Goal: Communication & Community: Answer question/provide support

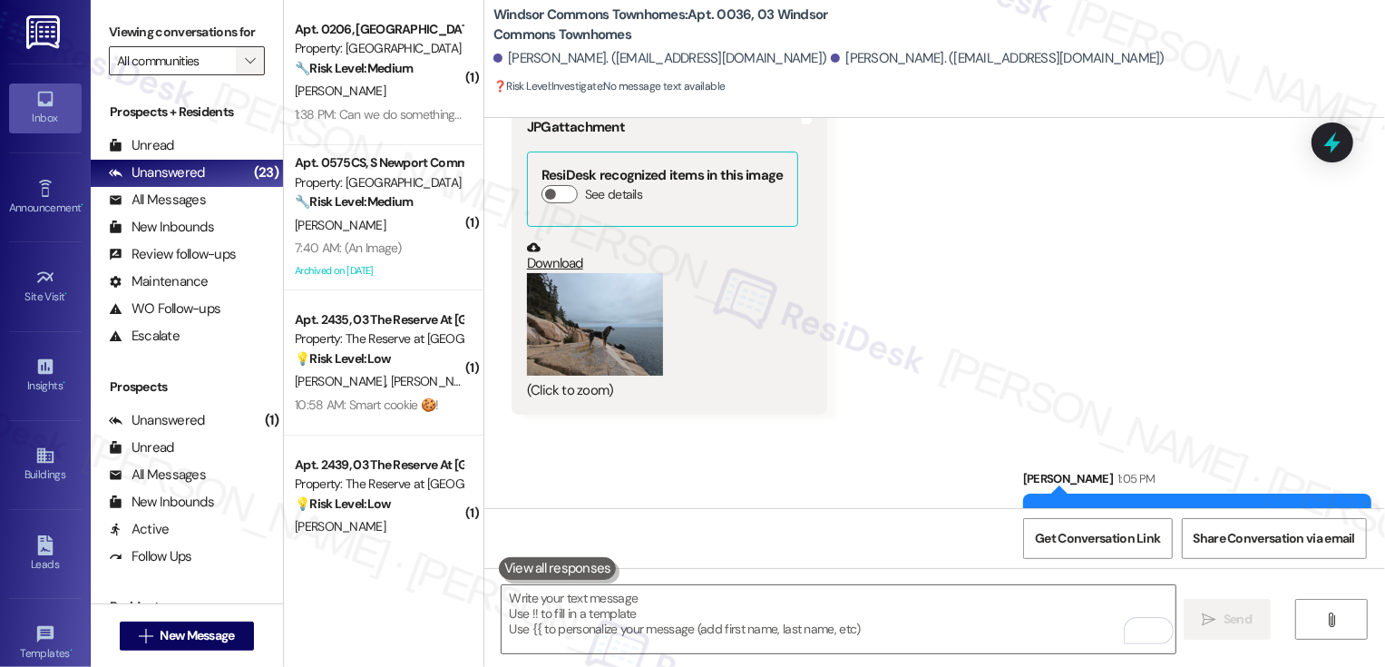
click at [250, 75] on button "" at bounding box center [250, 60] width 29 height 29
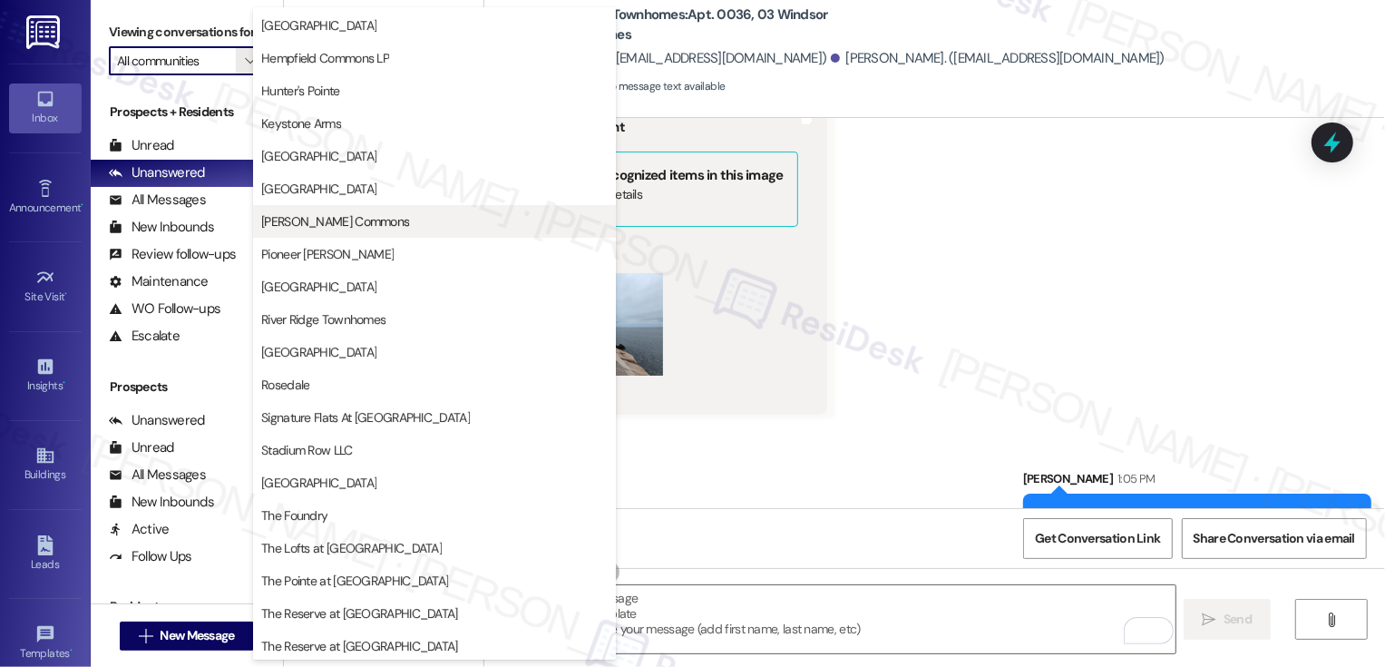
scroll to position [169, 0]
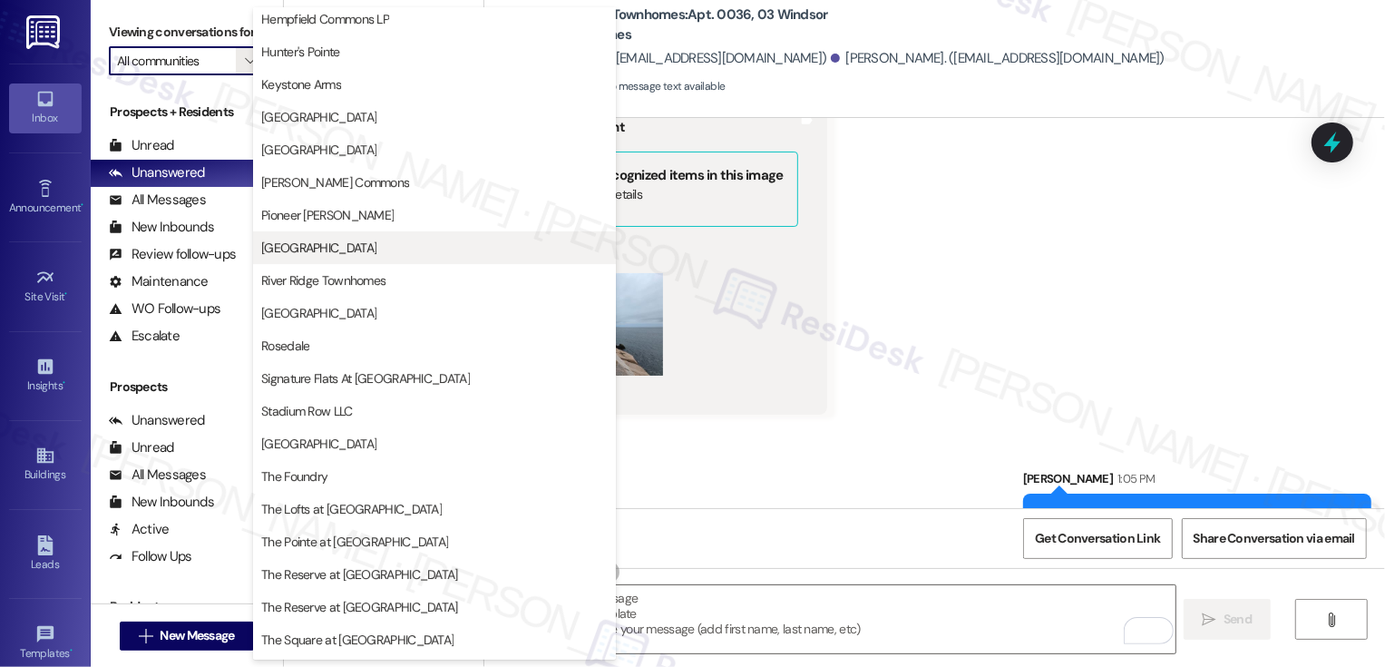
click at [315, 254] on span "[GEOGRAPHIC_DATA]" at bounding box center [318, 248] width 115 height 18
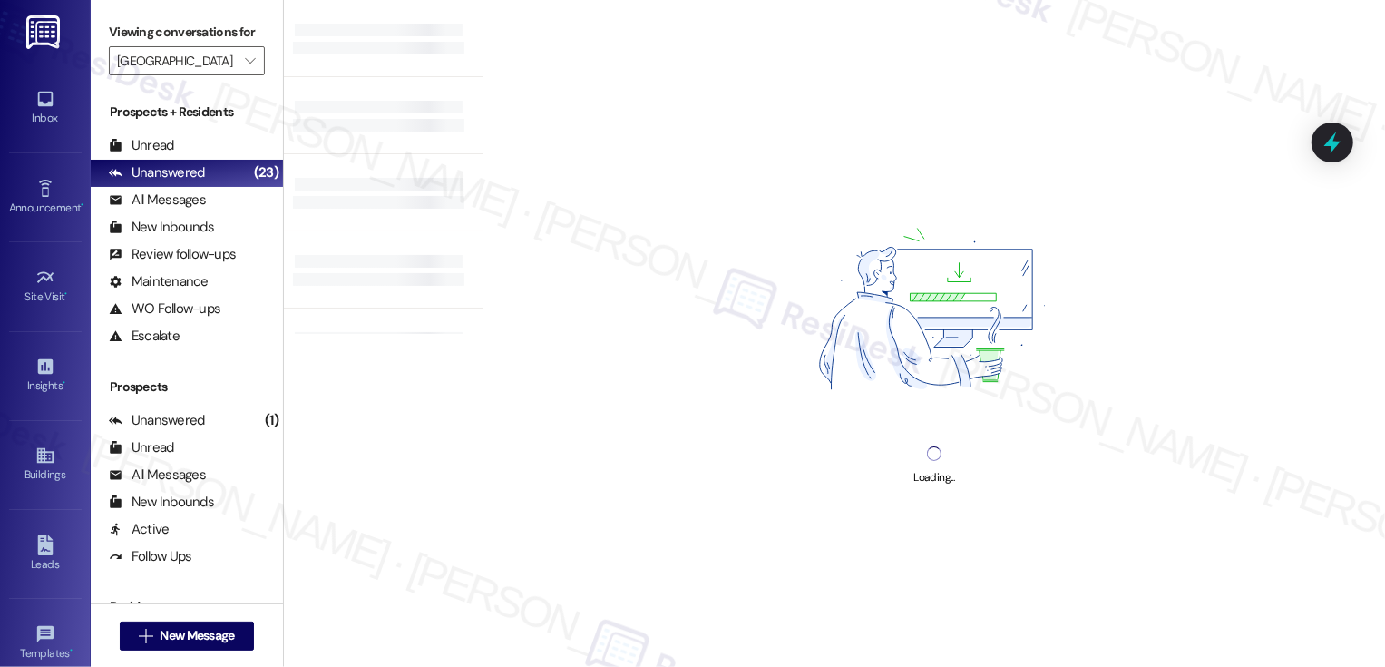
type input "[GEOGRAPHIC_DATA]"
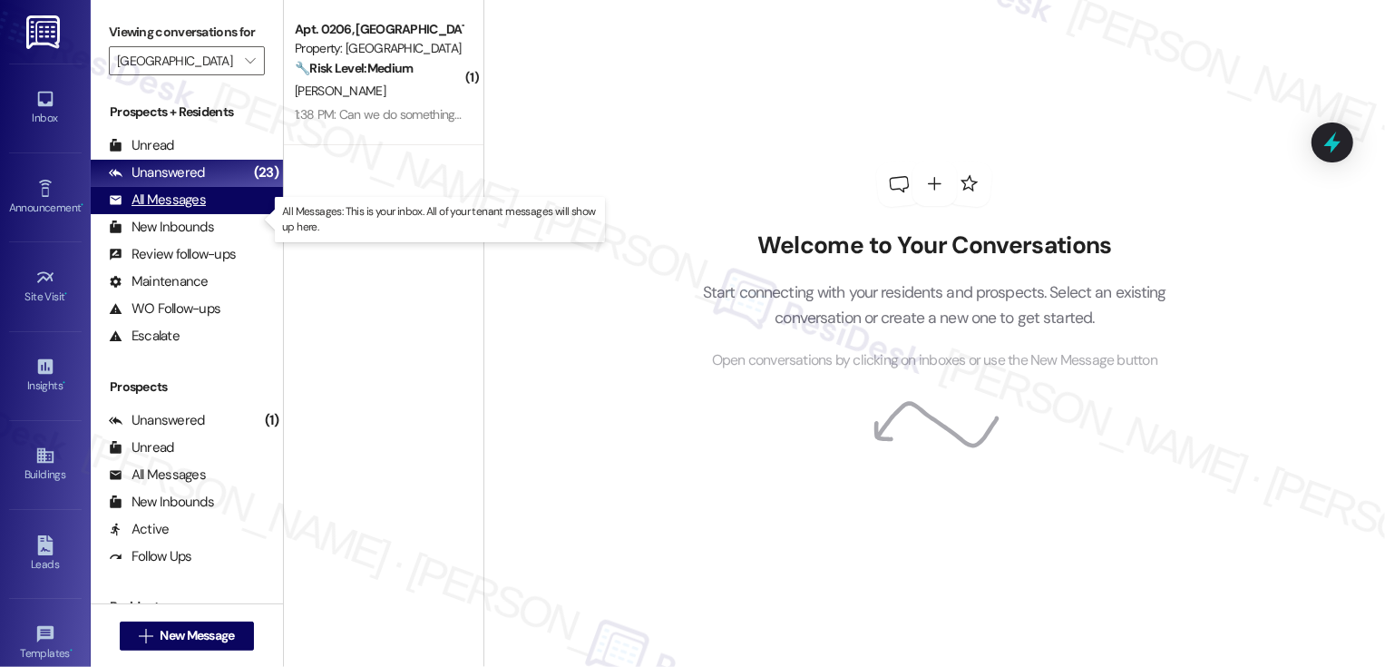
click at [218, 214] on div "All Messages (undefined)" at bounding box center [187, 200] width 192 height 27
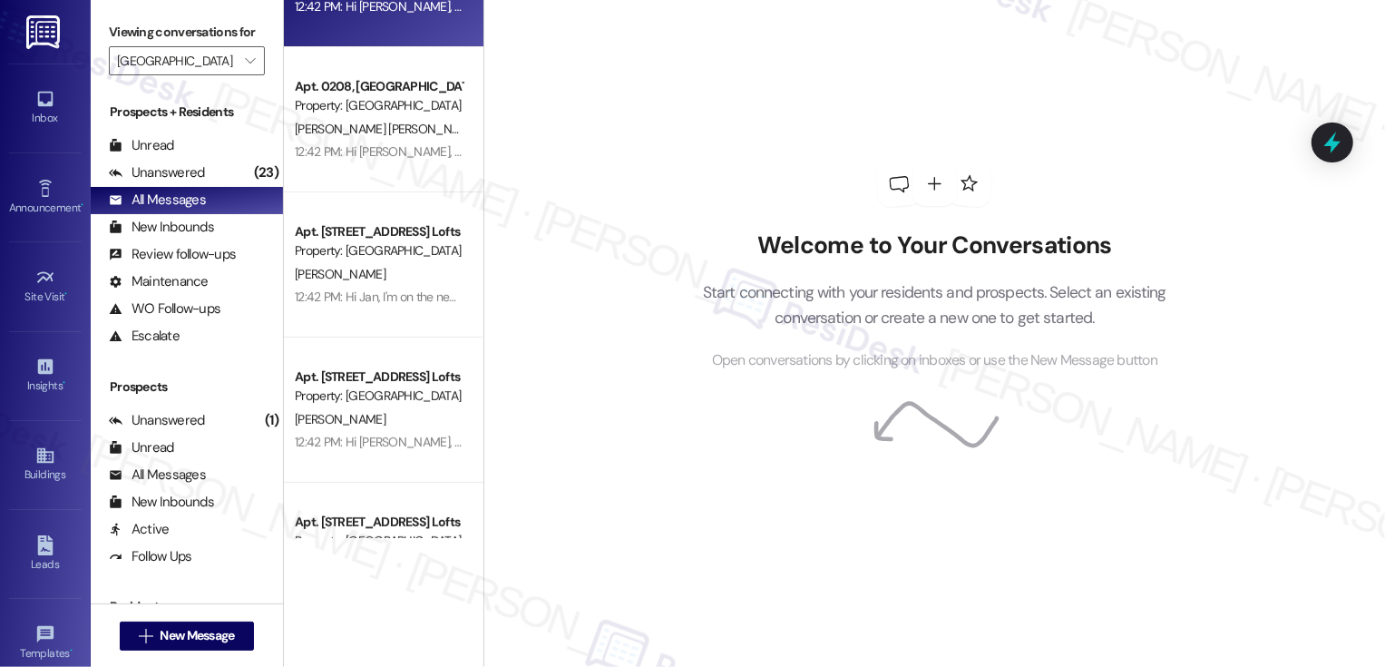
scroll to position [477, 0]
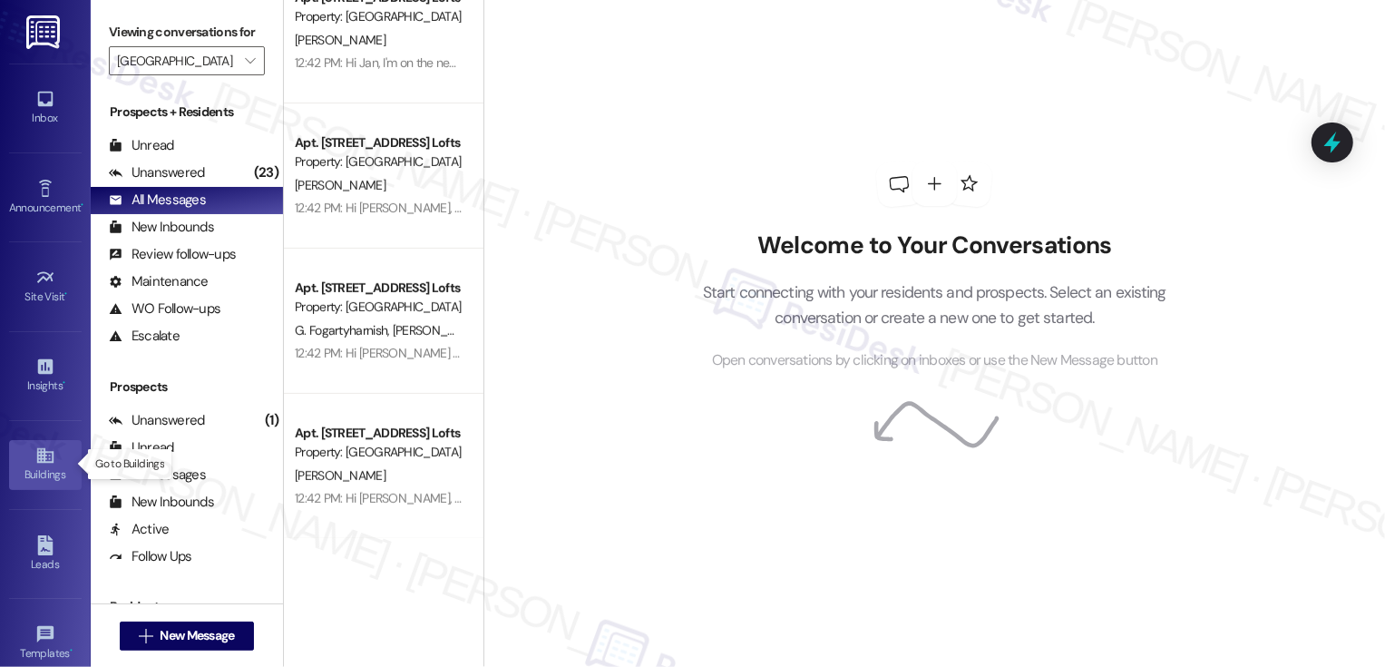
click at [51, 453] on icon at bounding box center [45, 455] width 20 height 20
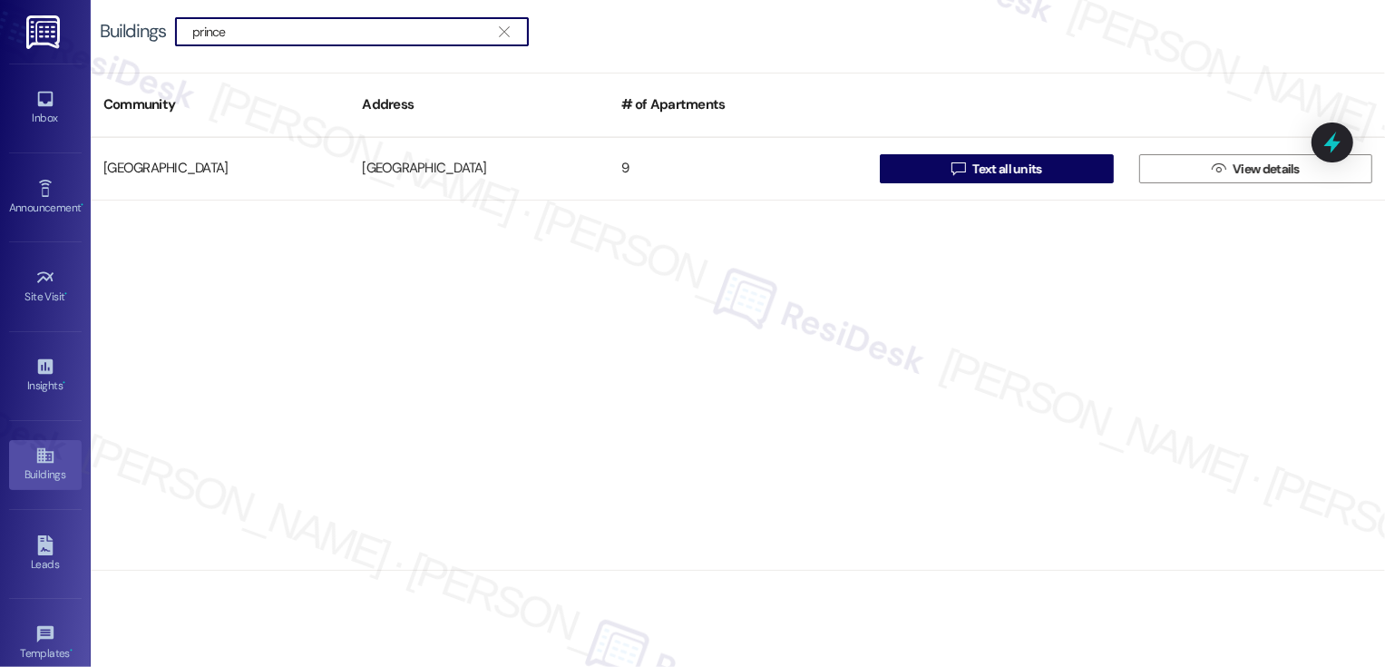
type input "prince"
click at [44, 99] on icon at bounding box center [45, 99] width 20 height 20
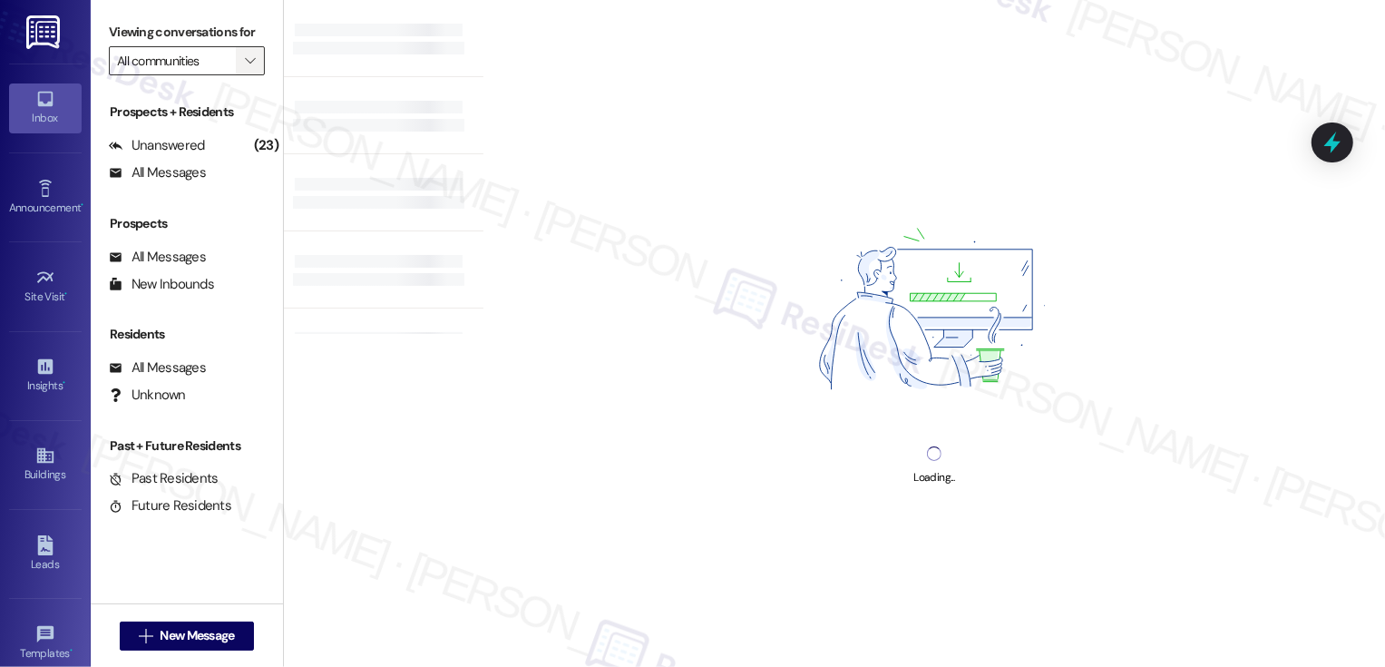
click at [244, 75] on span "" at bounding box center [249, 60] width 17 height 29
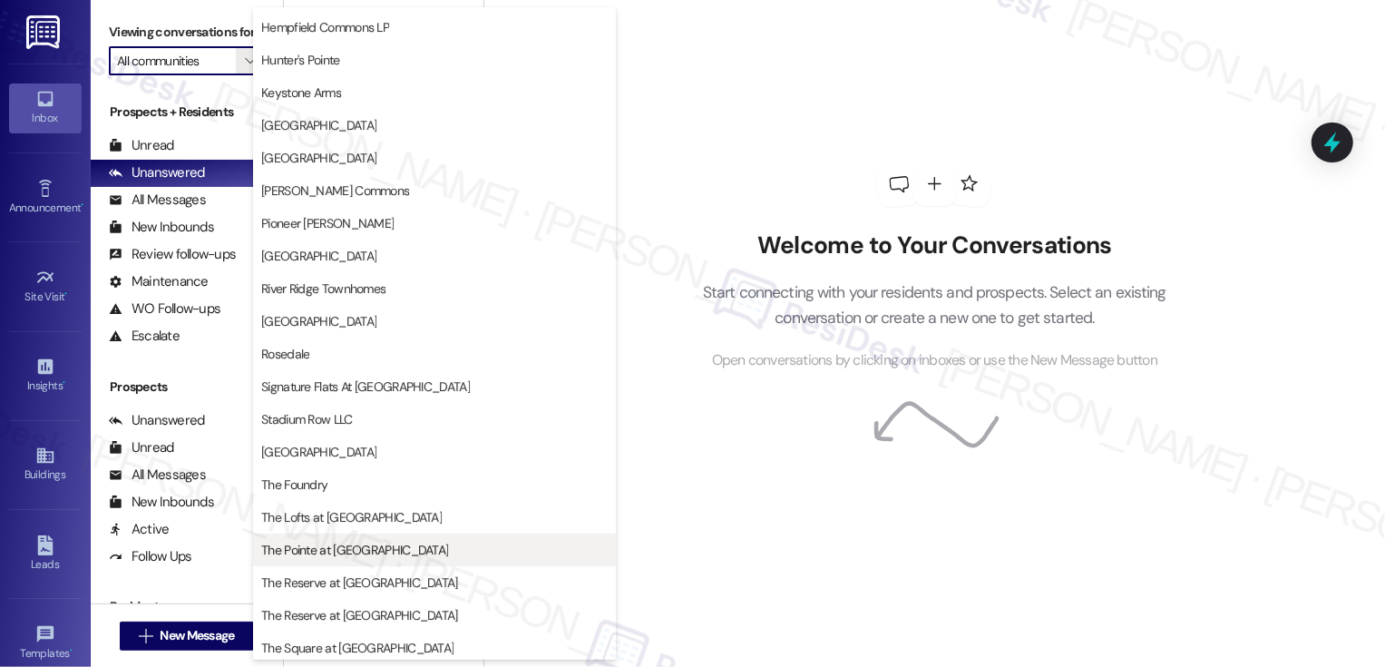
scroll to position [127, 0]
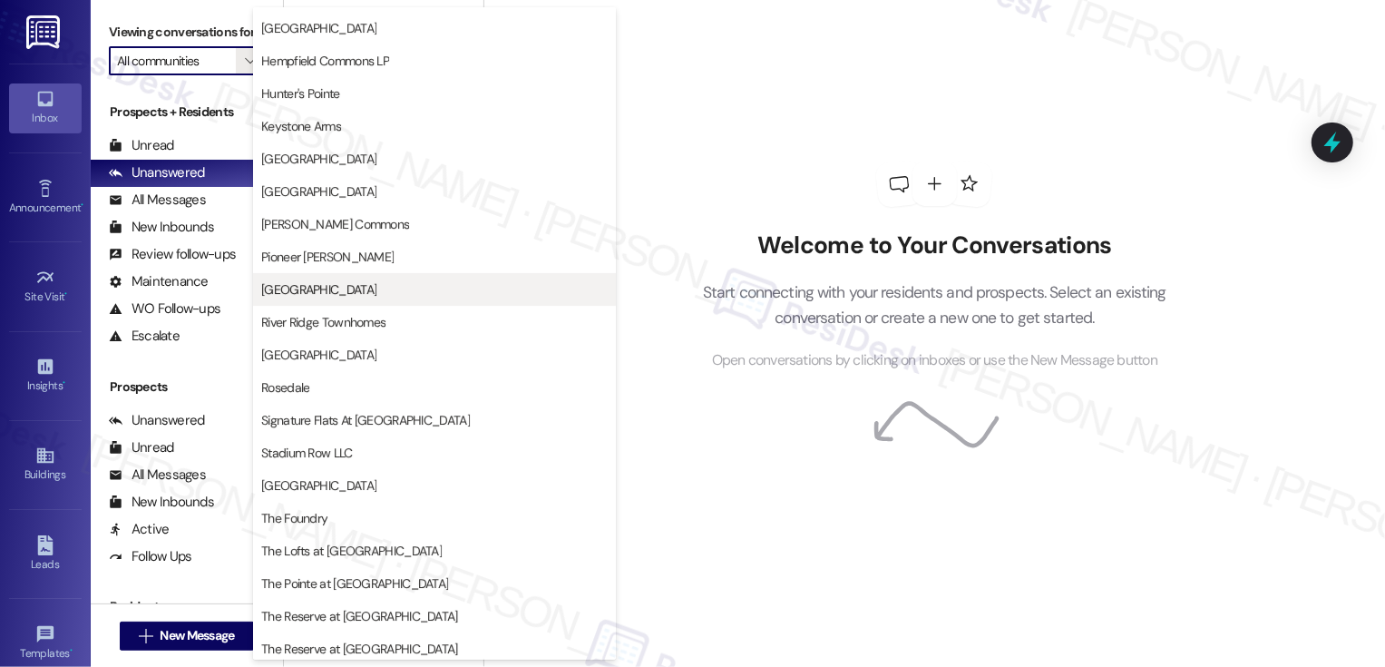
click at [341, 300] on button "[GEOGRAPHIC_DATA]" at bounding box center [434, 289] width 363 height 33
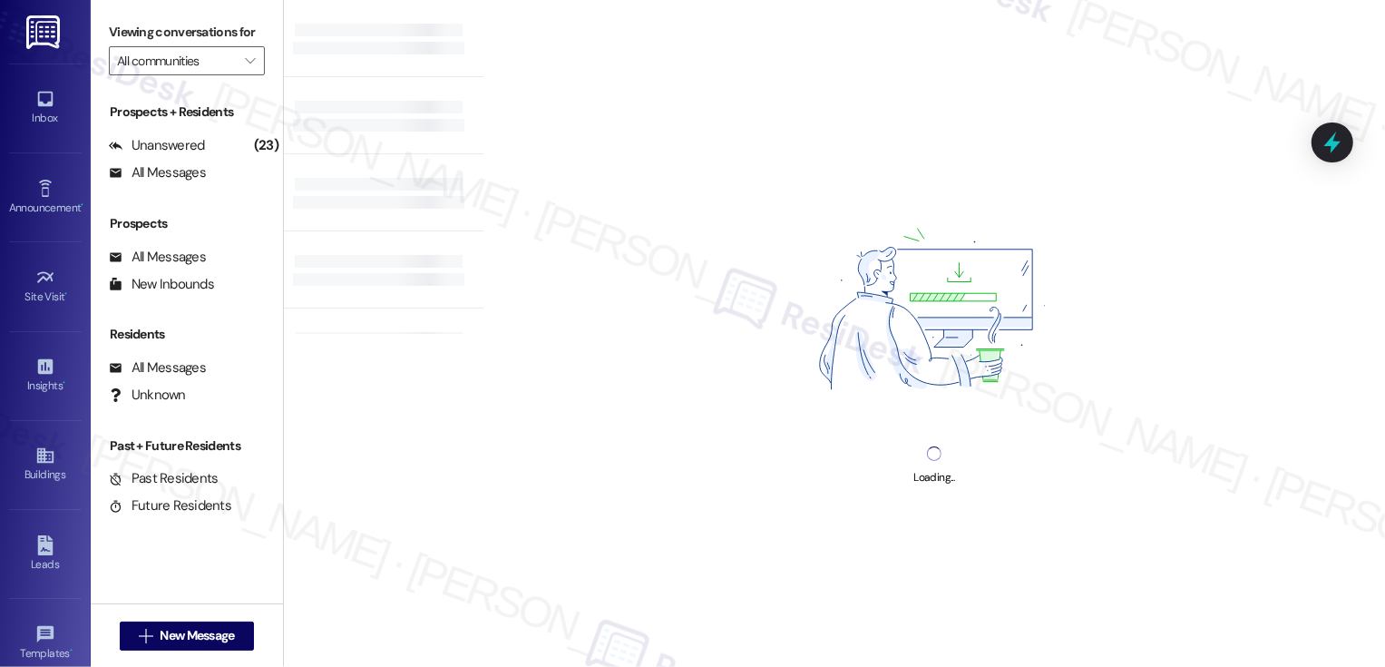
type input "[GEOGRAPHIC_DATA]"
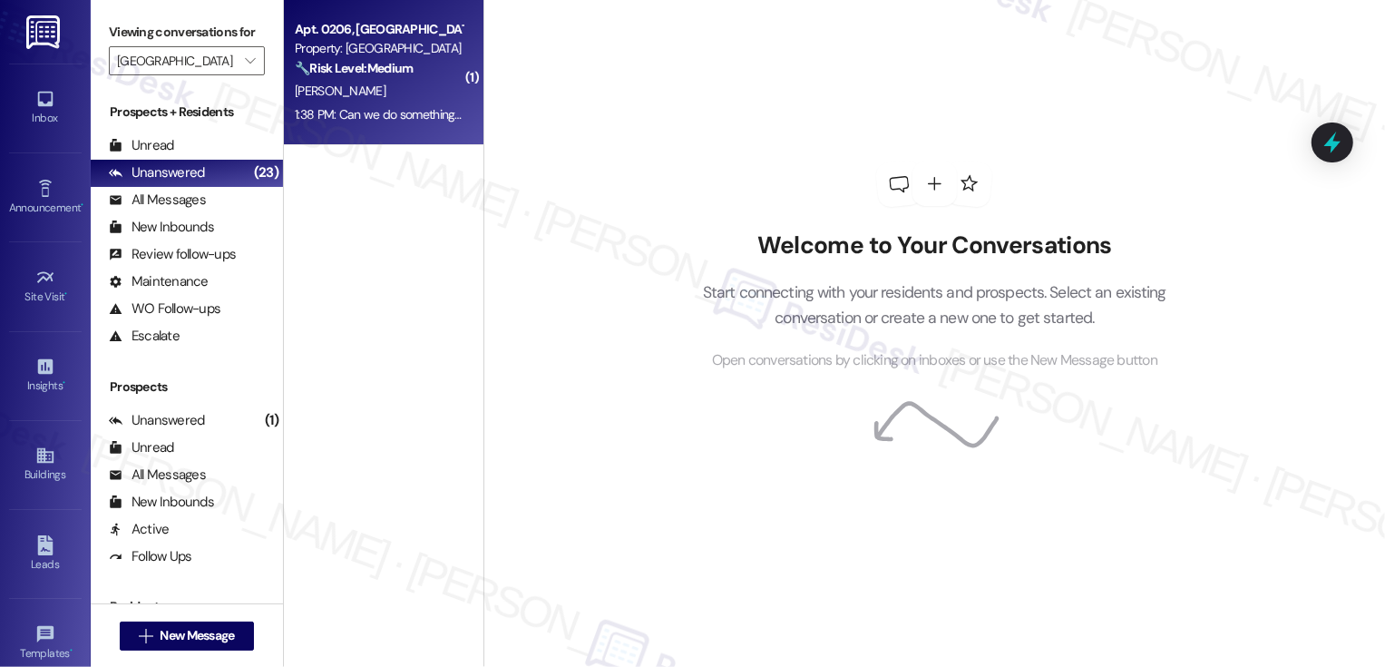
click at [394, 95] on div "[PERSON_NAME]" at bounding box center [378, 91] width 171 height 23
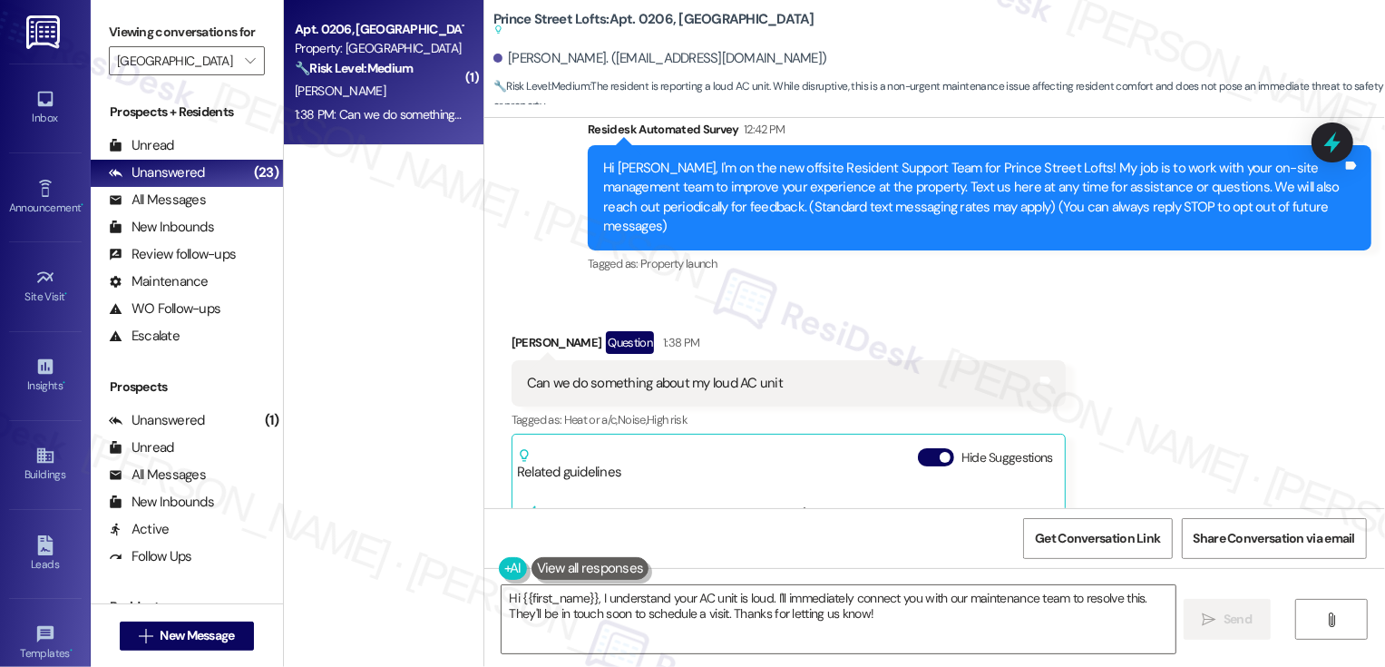
scroll to position [122, 0]
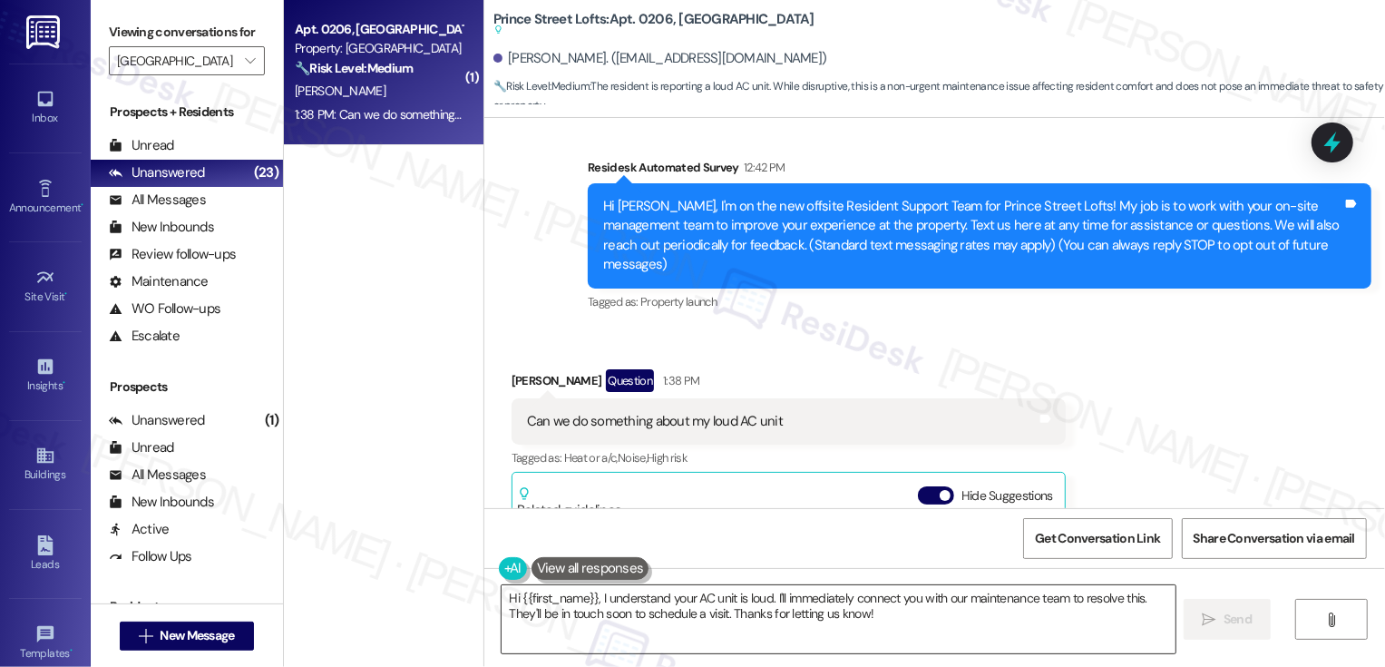
click at [590, 596] on textarea "Hi {{first_name}}, I understand your AC unit is loud. I'll immediately connect …" at bounding box center [839, 619] width 674 height 68
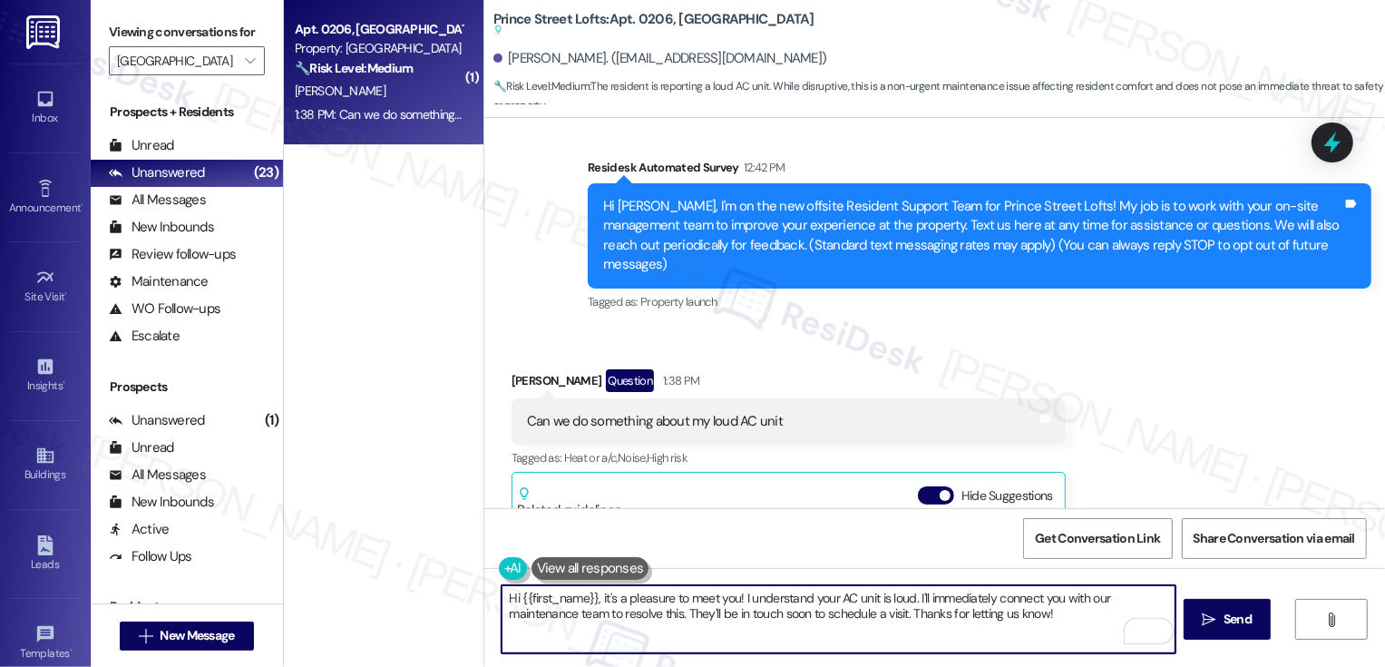
click at [756, 600] on textarea "Hi {{first_name}}, it's a pleasure to meet you! I understand your AC unit is lo…" at bounding box center [839, 619] width 674 height 68
click at [984, 598] on textarea "Hi {{first_name}}, it's a pleasure to meet you! I hear your concern regarding y…" at bounding box center [839, 619] width 674 height 68
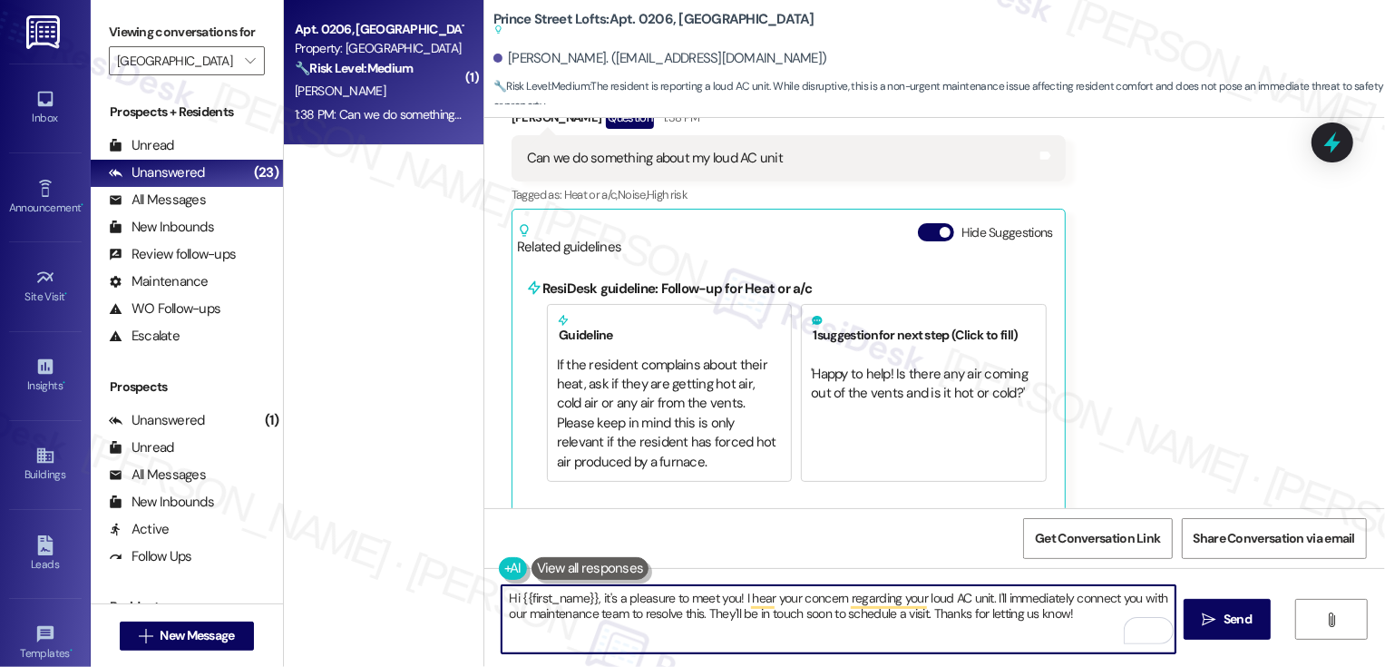
scroll to position [192, 0]
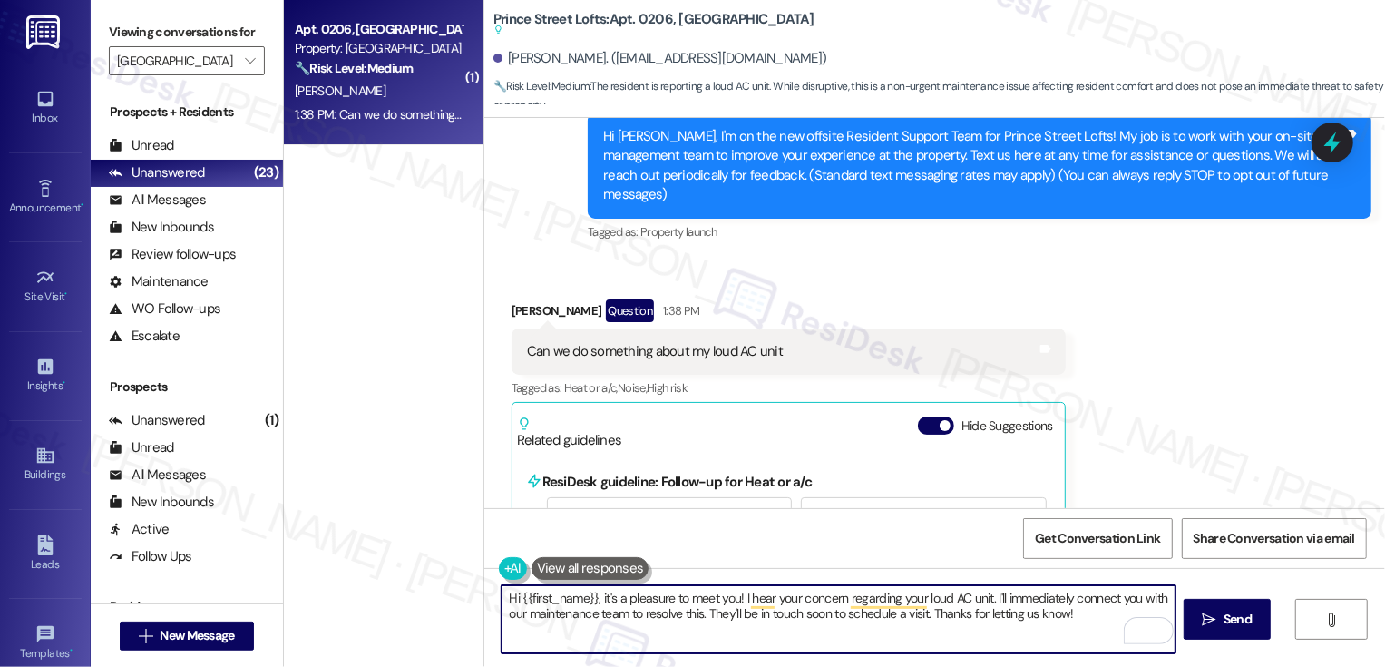
type textarea "Hi {{first_name}}, it's a pleasure to meet you! I hear your concern regarding y…"
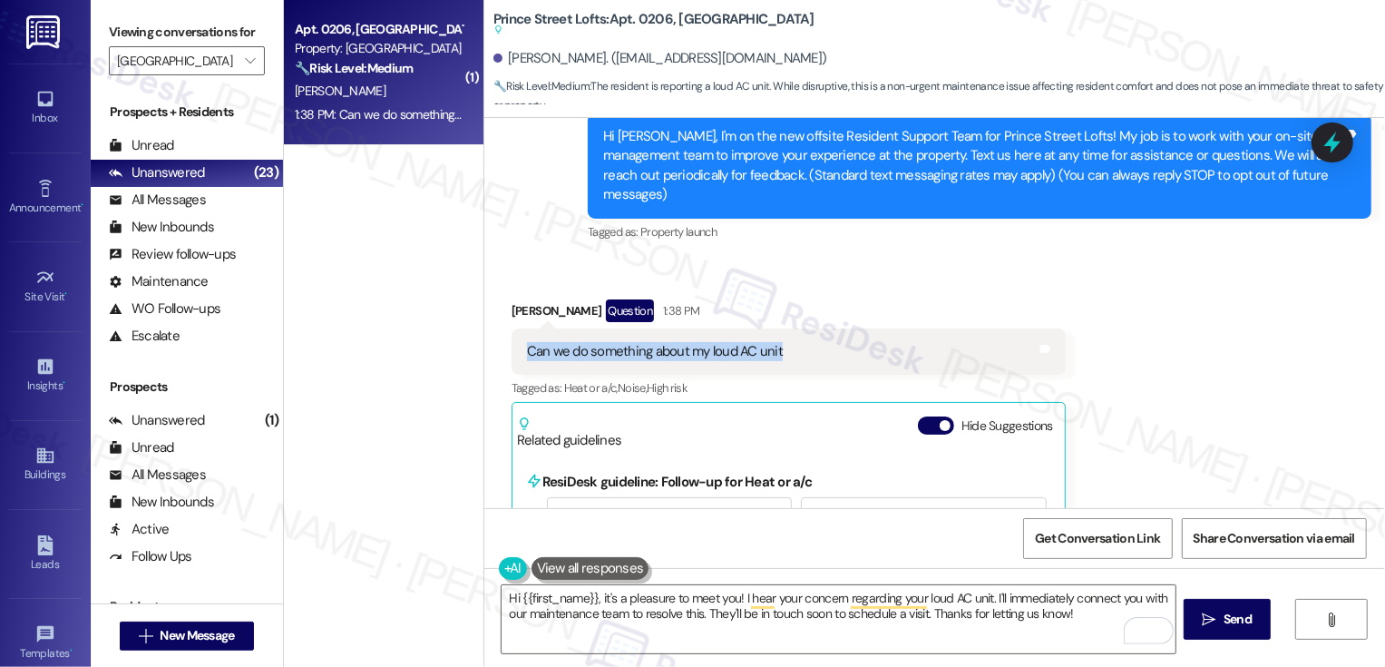
drag, startPoint x: 513, startPoint y: 330, endPoint x: 841, endPoint y: 331, distance: 327.4
click at [842, 332] on div "Can we do something about my loud AC unit Tags and notes" at bounding box center [789, 351] width 554 height 46
copy div "Can we do something about my loud AC unit"
click at [826, 236] on div "Survey, sent via SMS Residesk Automated Survey 12:42 PM Hi [PERSON_NAME], I'm o…" at bounding box center [979, 166] width 811 height 184
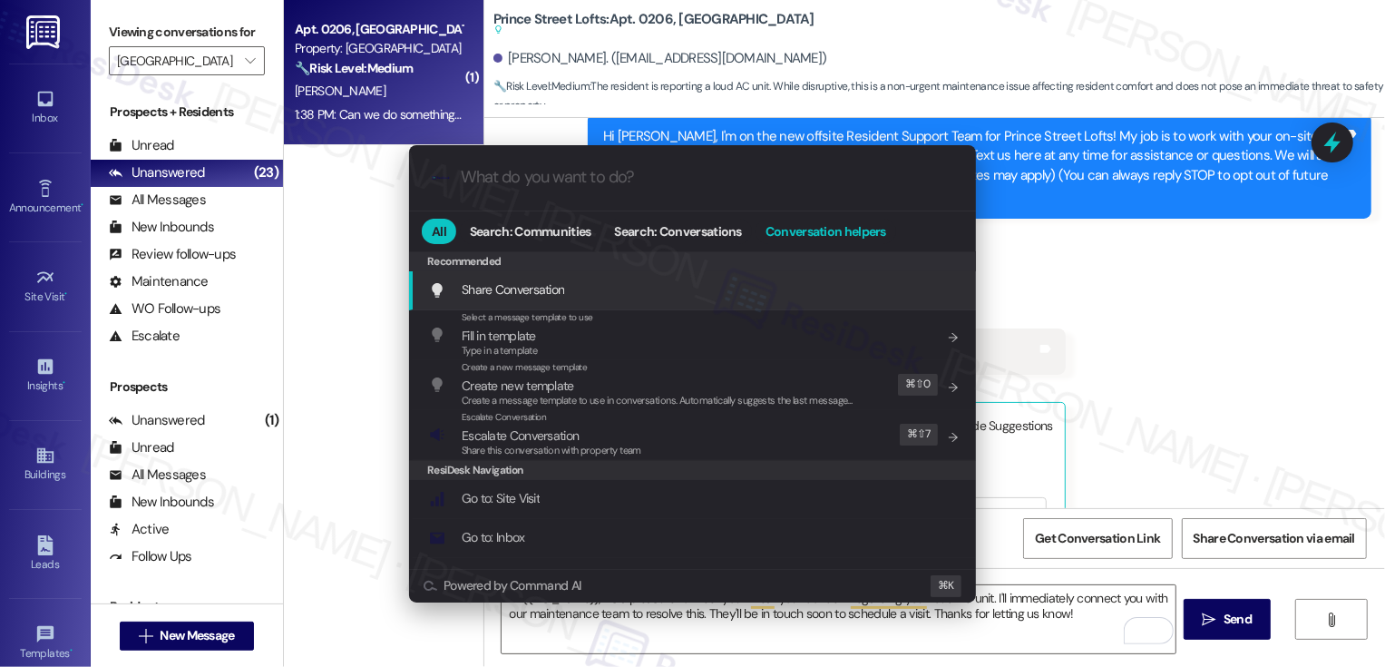
click at [853, 229] on span "Conversation helpers" at bounding box center [826, 231] width 121 height 13
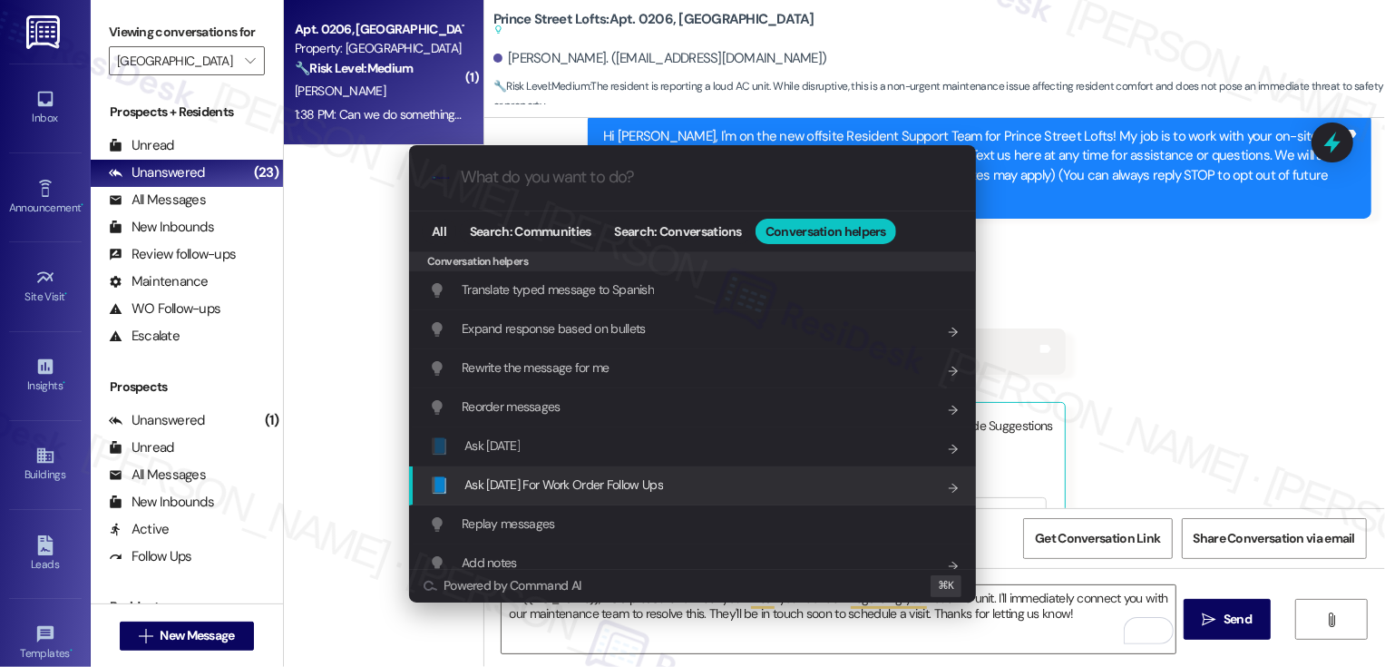
click at [541, 483] on span "Ask [DATE] For Work Order Follow Ups" at bounding box center [563, 484] width 199 height 16
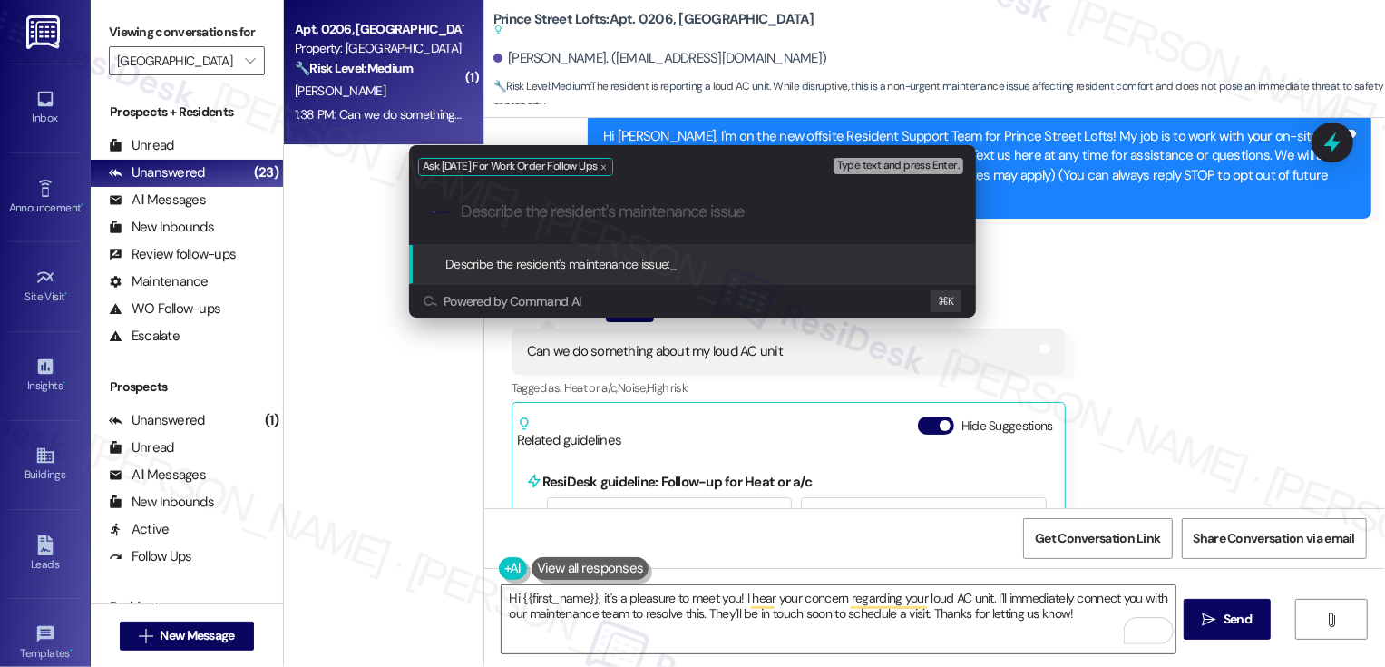
paste input "Can we do something about my loud AC unit"
type input "Can we do something about my loud AC unit"
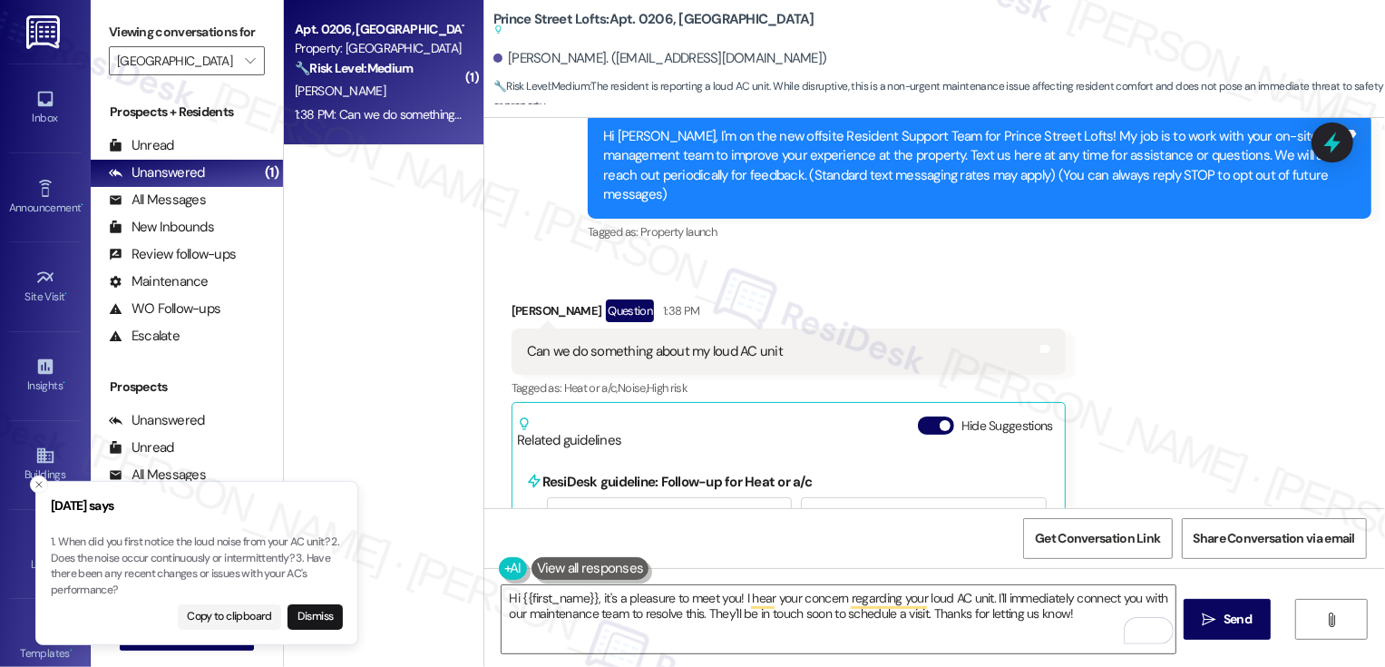
drag, startPoint x: 46, startPoint y: 557, endPoint x: 127, endPoint y: 565, distance: 81.1
click at [127, 565] on p "1. When did you first notice the loud noise from your AC unit? 2. Does the nois…" at bounding box center [197, 565] width 292 height 63
click at [117, 558] on p "1. When did you first notice the loud noise from your AC unit? 2. Does the nois…" at bounding box center [183, 565] width 292 height 63
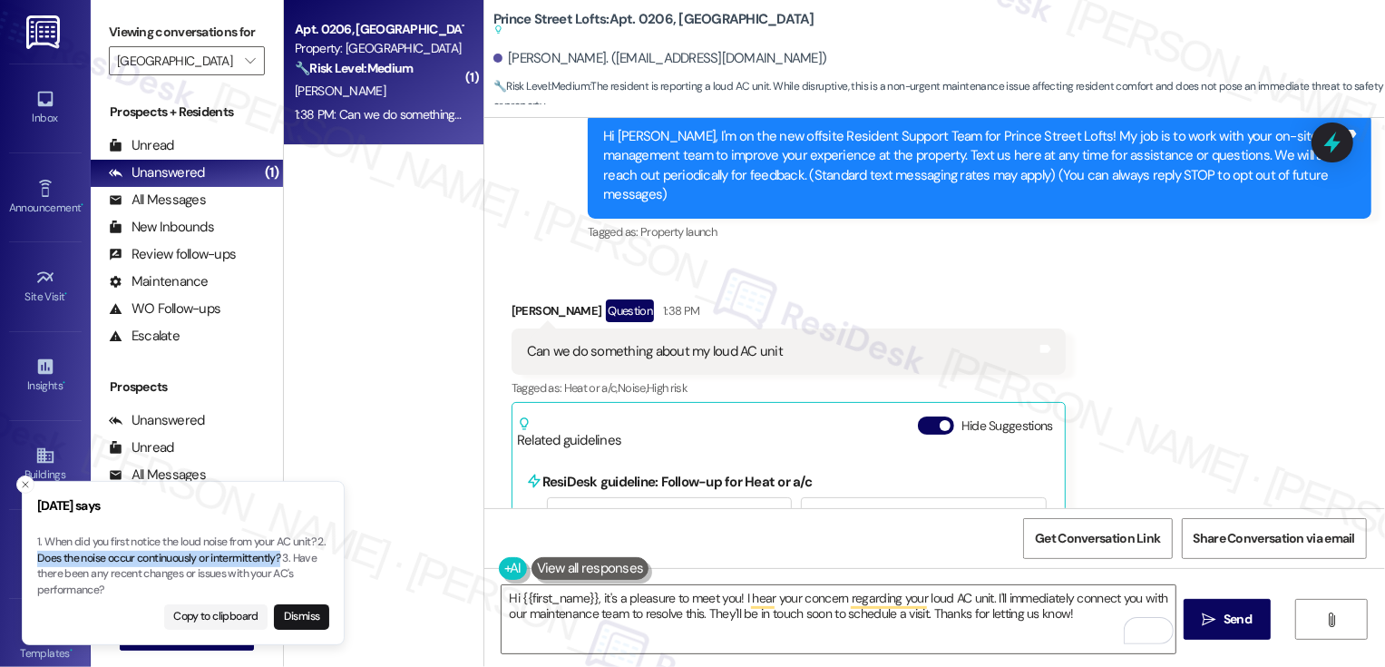
drag, startPoint x: 48, startPoint y: 557, endPoint x: 292, endPoint y: 561, distance: 244.0
click at [292, 561] on p "1. When did you first notice the loud noise from your AC unit? 2. Does the nois…" at bounding box center [183, 565] width 292 height 63
copy p "Does the noise occur continuously or intermittently?"
click at [843, 637] on textarea "Hi {{first_name}}, it's a pleasure to meet you! I hear your concern regarding y…" at bounding box center [839, 619] width 674 height 68
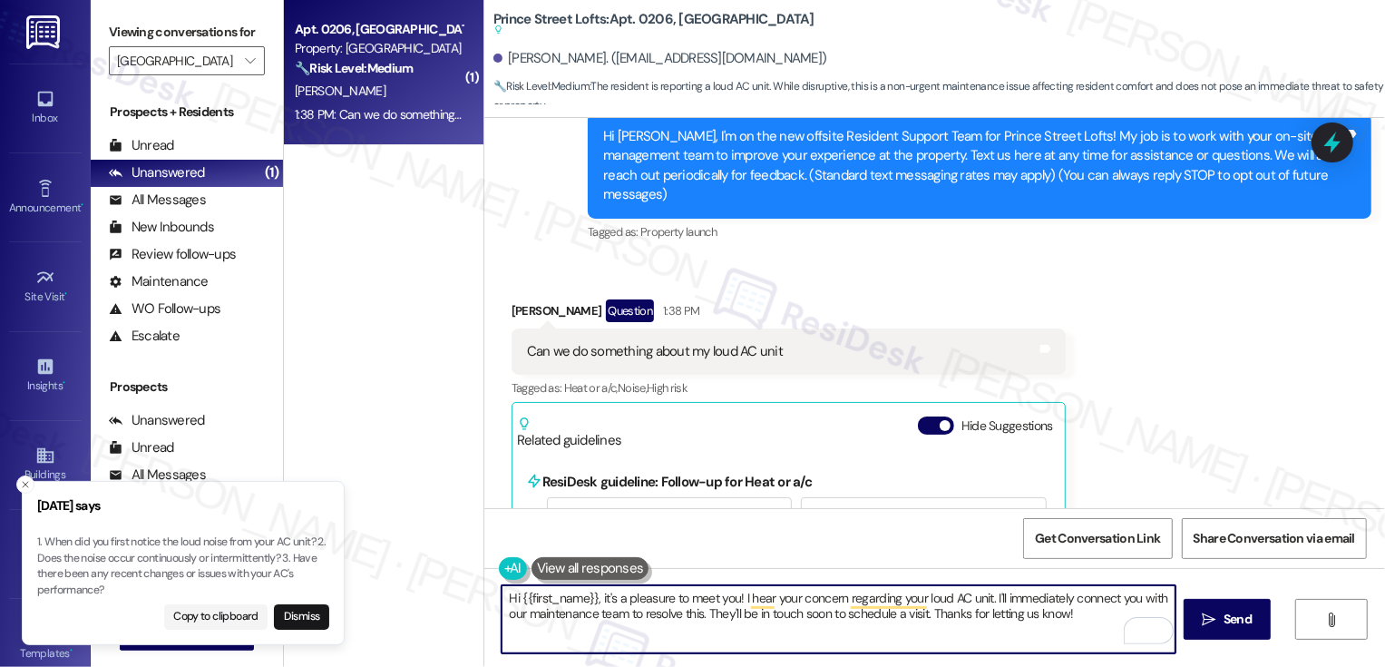
drag, startPoint x: 985, startPoint y: 598, endPoint x: 1089, endPoint y: 653, distance: 118.1
click at [1089, 653] on textarea "Hi {{first_name}}, it's a pleasure to meet you! I hear your concern regarding y…" at bounding box center [839, 619] width 674 height 68
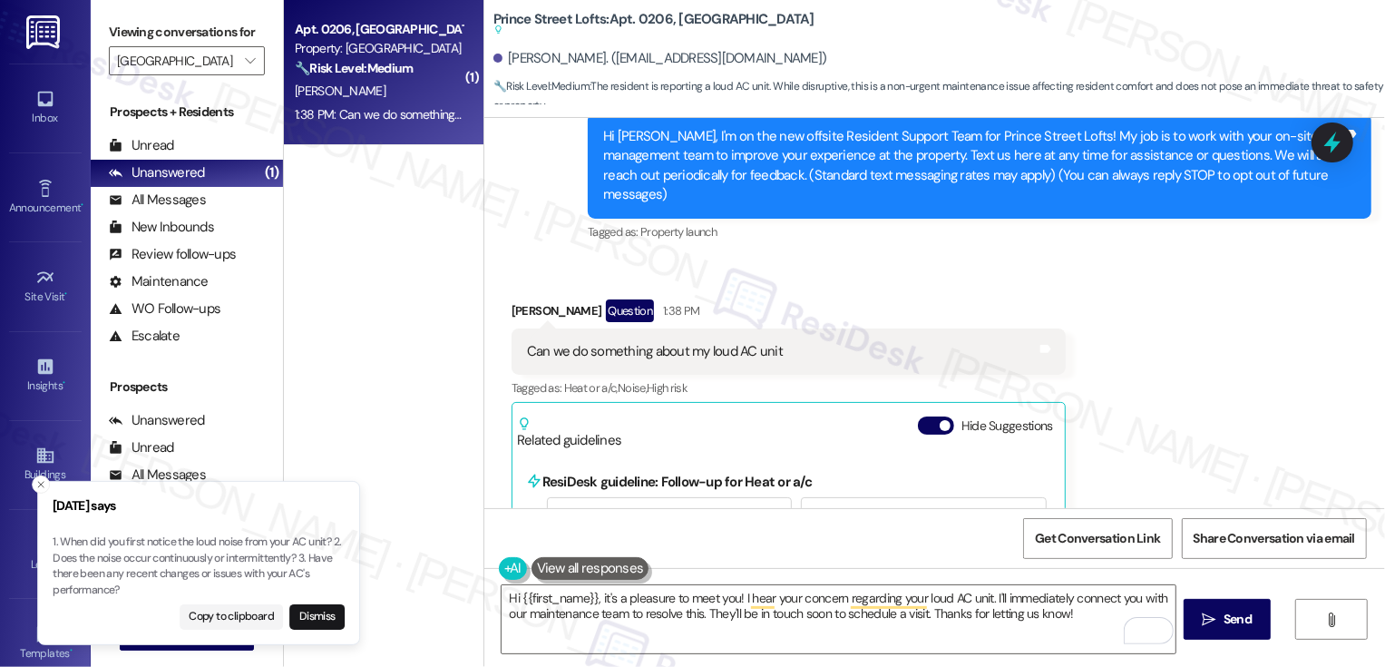
drag, startPoint x: 46, startPoint y: 543, endPoint x: 247, endPoint y: 550, distance: 200.5
click at [246, 550] on p "1. When did you first notice the loud noise from your AC unit? 2. Does the nois…" at bounding box center [199, 565] width 292 height 63
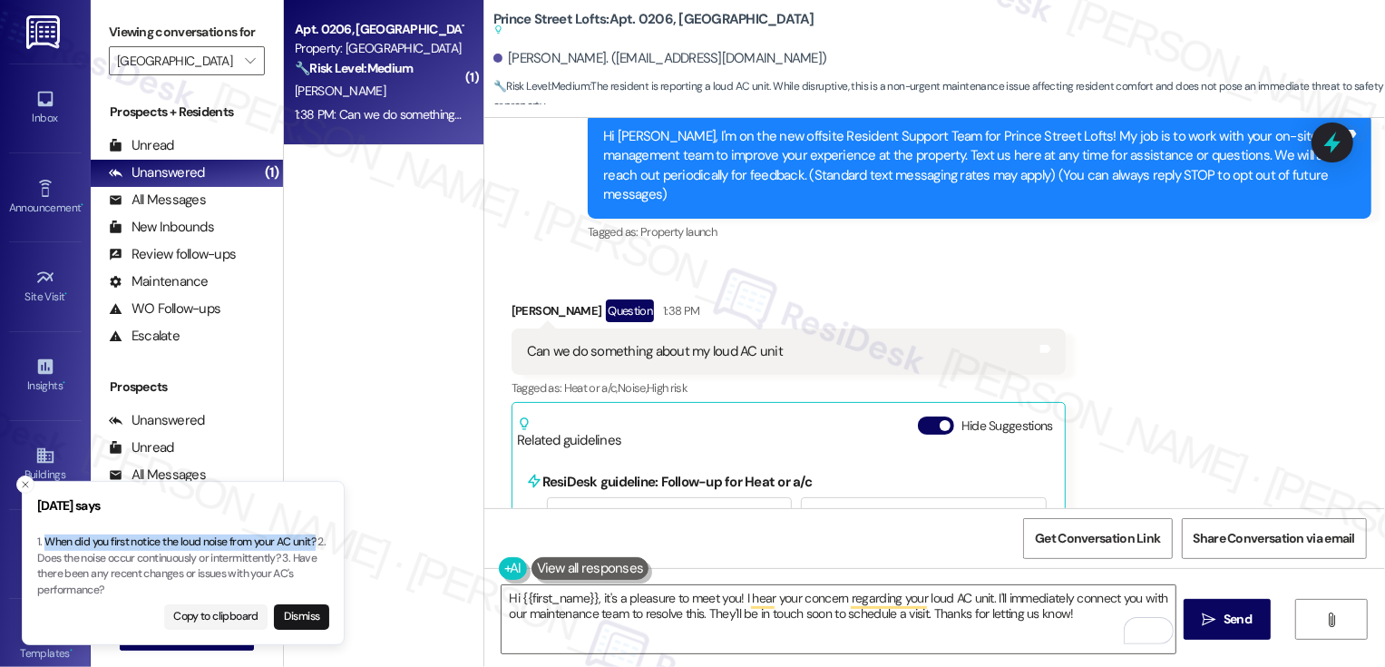
drag, startPoint x: 321, startPoint y: 540, endPoint x: 46, endPoint y: 542, distance: 274.8
click at [46, 542] on p "1. When did you first notice the loud noise from your AC unit? 2. Does the nois…" at bounding box center [183, 565] width 292 height 63
copy p "When did you first notice the loud noise from your AC unit?"
click at [1007, 588] on textarea "Hi {{first_name}}, it's a pleasure to meet you! I hear your concern regarding y…" at bounding box center [839, 619] width 674 height 68
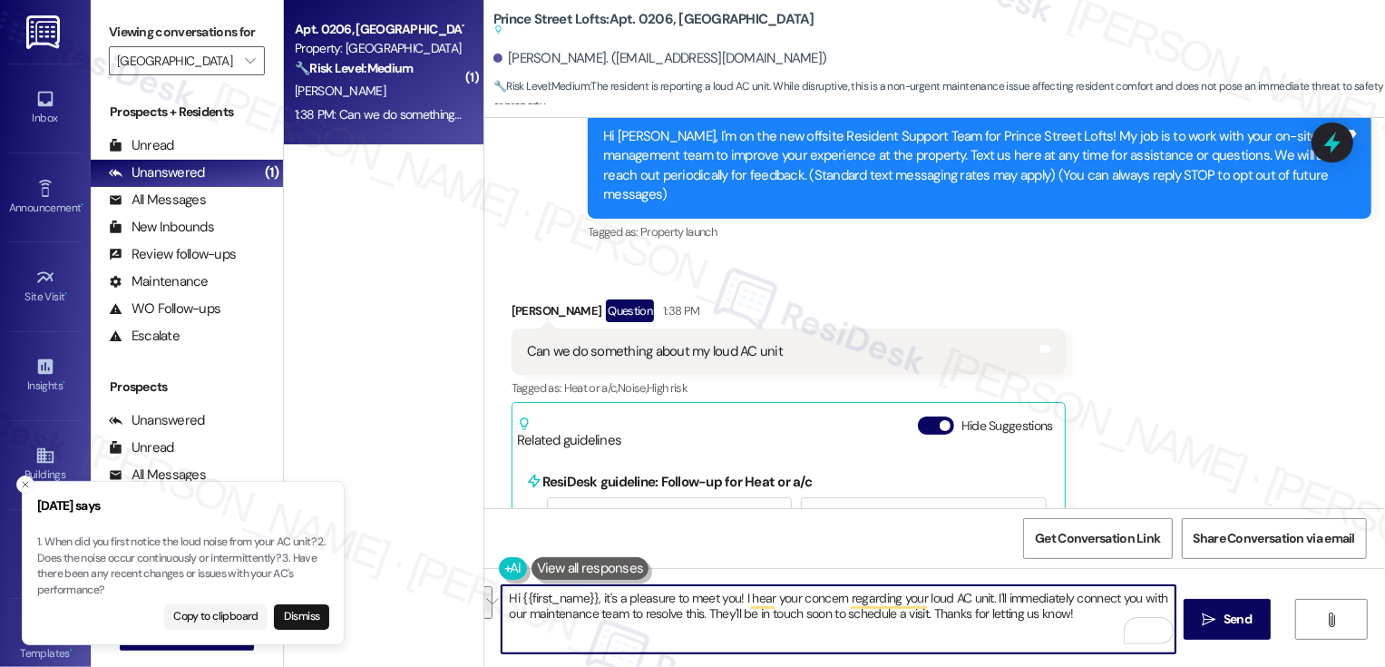
paste textarea "When did you first notice the loud noise from your AC unit?"
drag, startPoint x: 524, startPoint y: 613, endPoint x: 657, endPoint y: 633, distance: 133.9
click at [657, 633] on textarea "Hi {{first_name}}, it's a pleasure to meet you! I hear your concern regarding y…" at bounding box center [839, 619] width 674 height 68
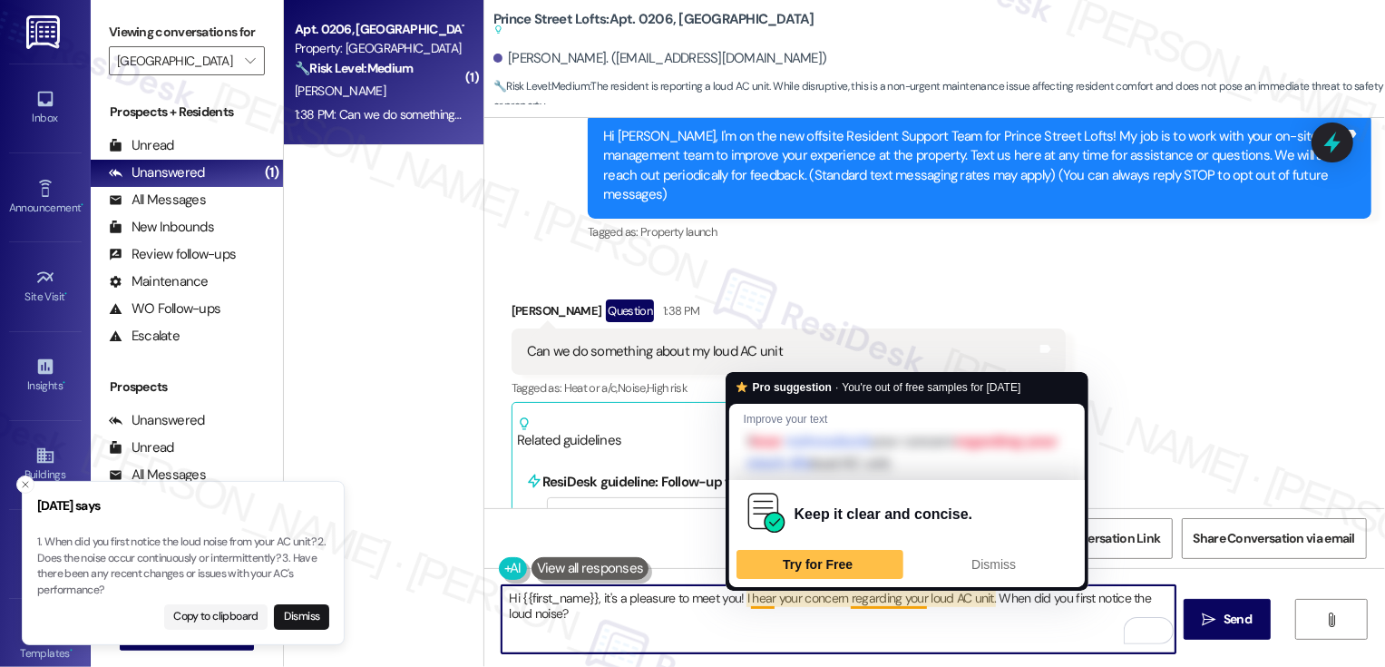
click at [812, 619] on textarea "Hi {{first_name}}, it's a pleasure to meet you! I hear your concern regarding y…" at bounding box center [839, 619] width 674 height 68
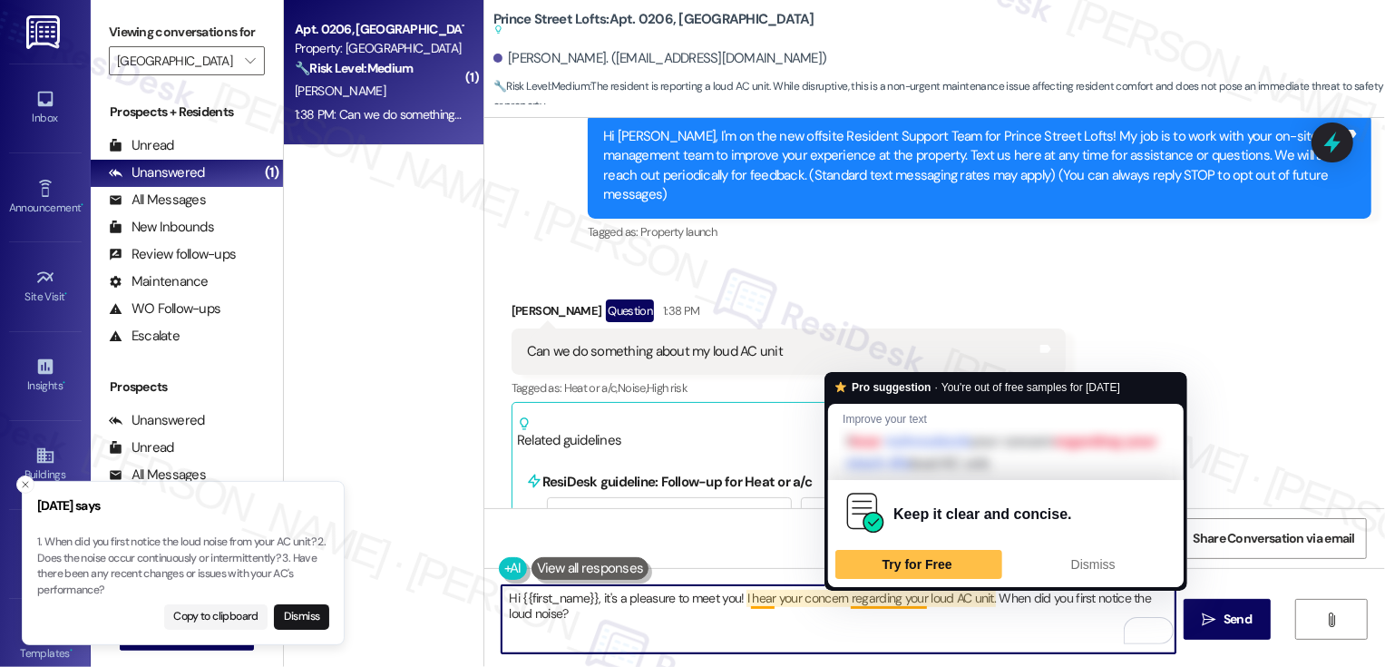
click at [883, 602] on textarea "Hi {{first_name}}, it's a pleasure to meet you! I hear your concern regarding y…" at bounding box center [839, 619] width 674 height 68
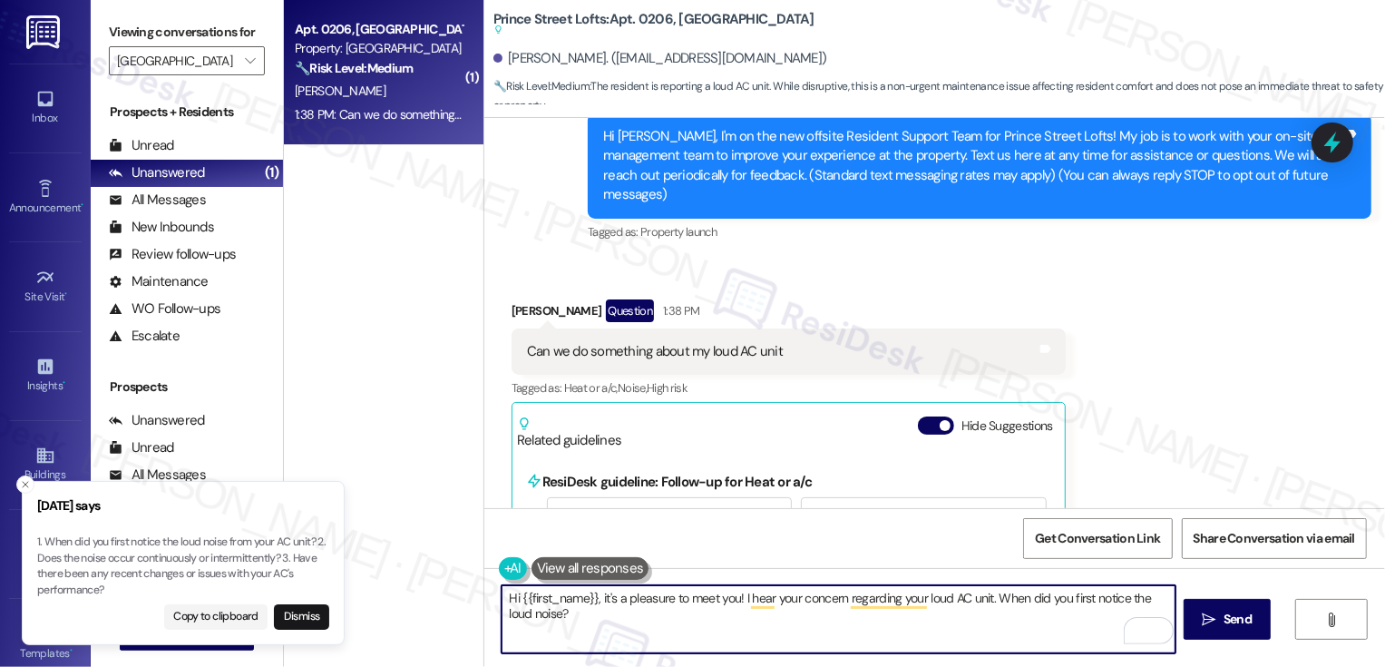
click at [930, 599] on textarea "Hi {{first_name}}, it's a pleasure to meet you! I hear your concern regarding y…" at bounding box center [839, 619] width 674 height 68
type textarea "Hi {{first_name}}, it's a pleasure to meet you! I hear your concern regarding y…"
click at [1210, 629] on button " Send" at bounding box center [1228, 619] width 88 height 41
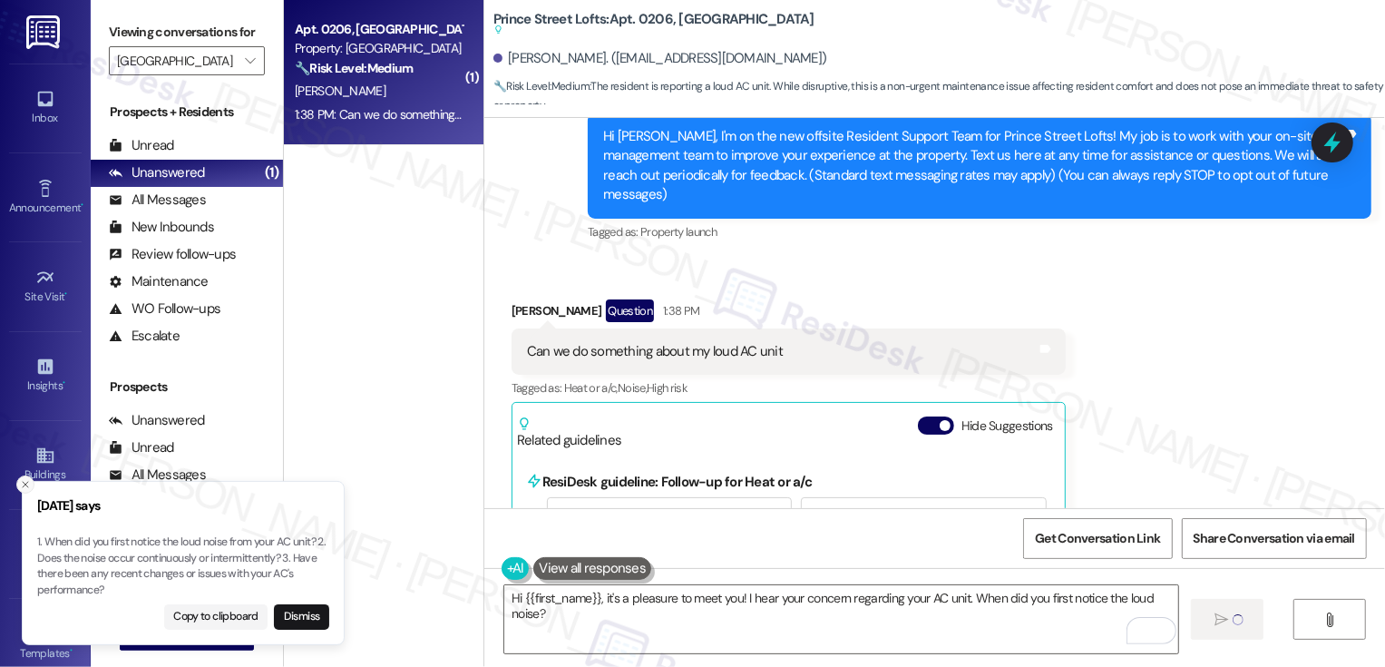
click at [30, 485] on icon "Close toast" at bounding box center [25, 484] width 11 height 11
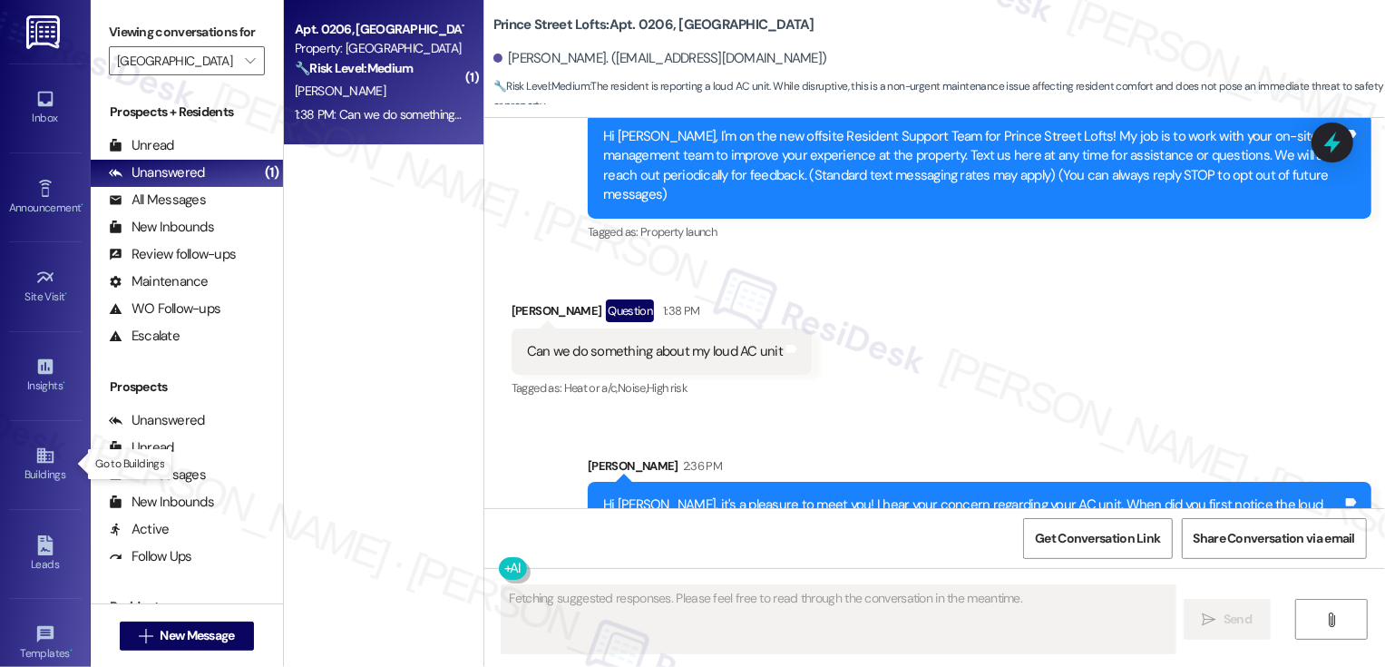
scroll to position [190, 0]
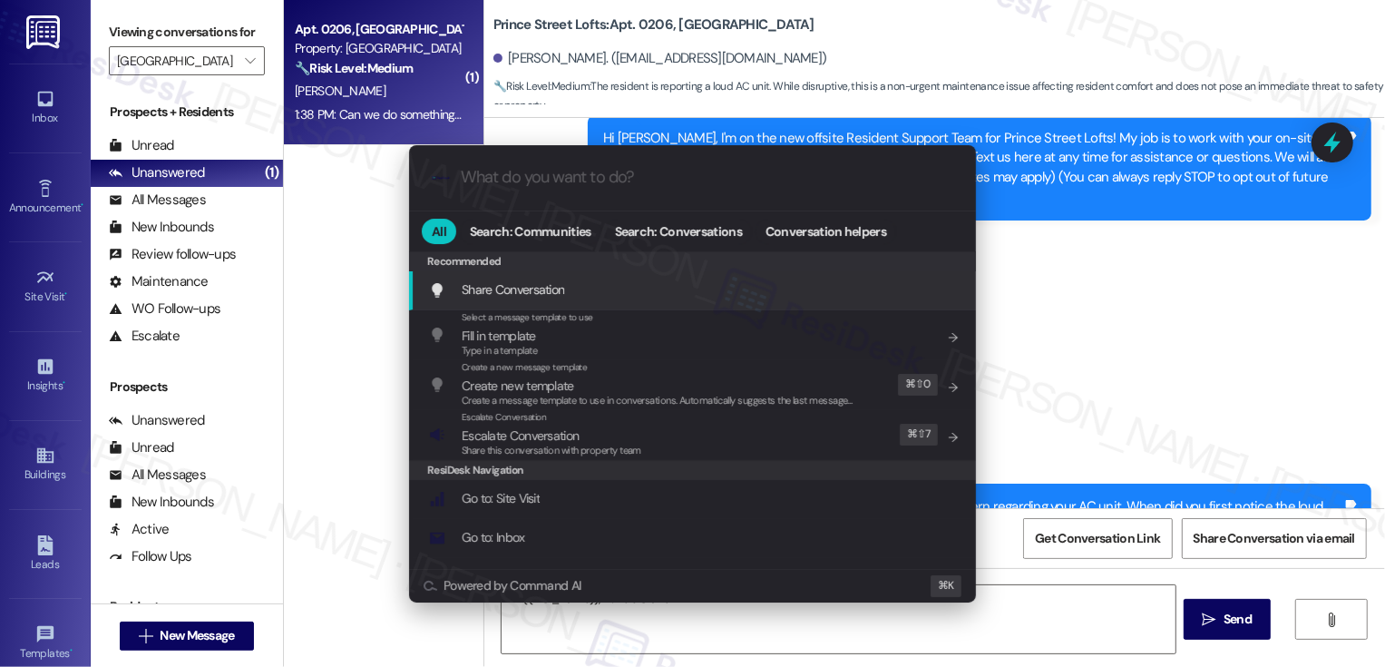
type textarea "Hi {{first_name}}, I understand your"
type input "sla"
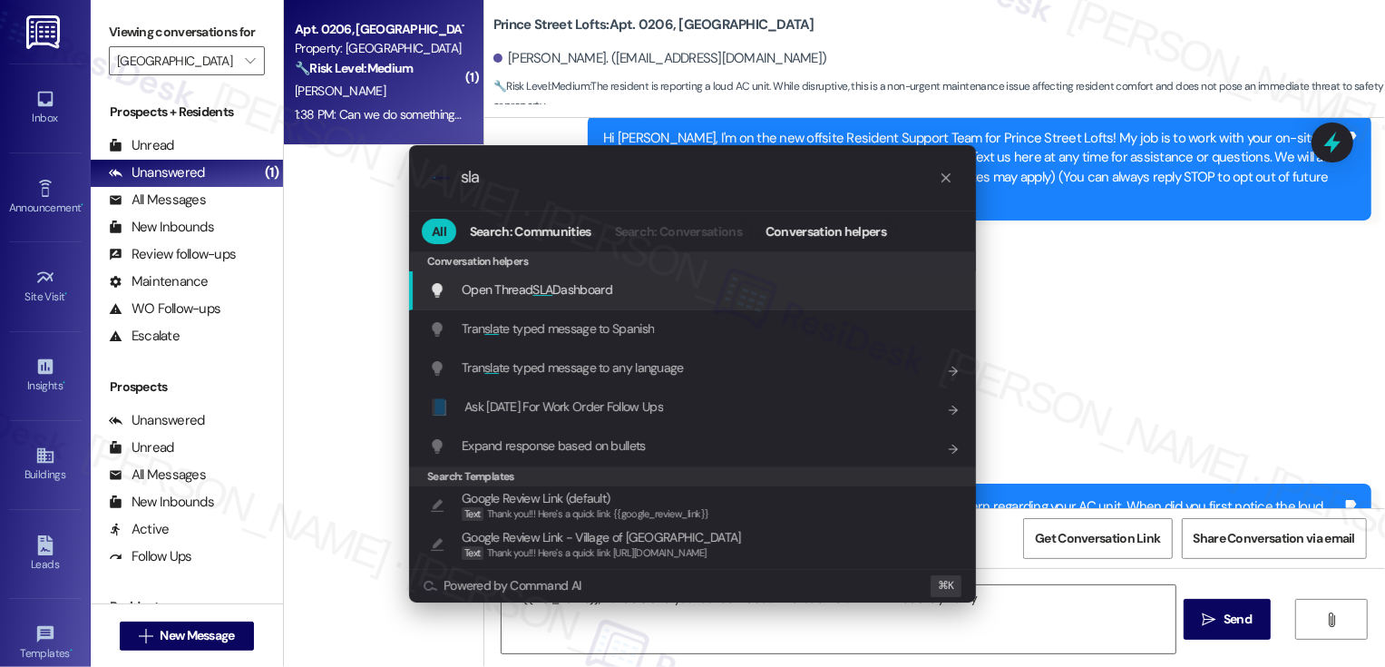
type textarea "Hi {{first_name}}, I understand your concern about the loud AC unit. I'll immed…"
type input "sla"
type textarea "Hi {{first_name}}, I understand your concern about the loud AC unit. I'll immed…"
